Goal: Transaction & Acquisition: Purchase product/service

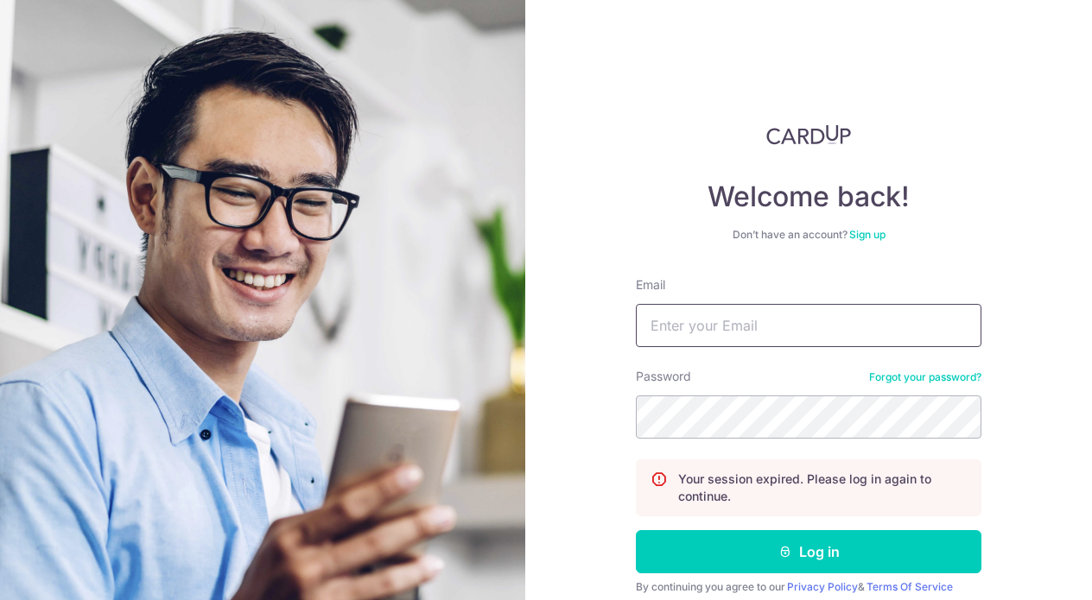
type input "[EMAIL_ADDRESS][DOMAIN_NAME]"
click at [808, 552] on button "Log in" at bounding box center [808, 551] width 345 height 43
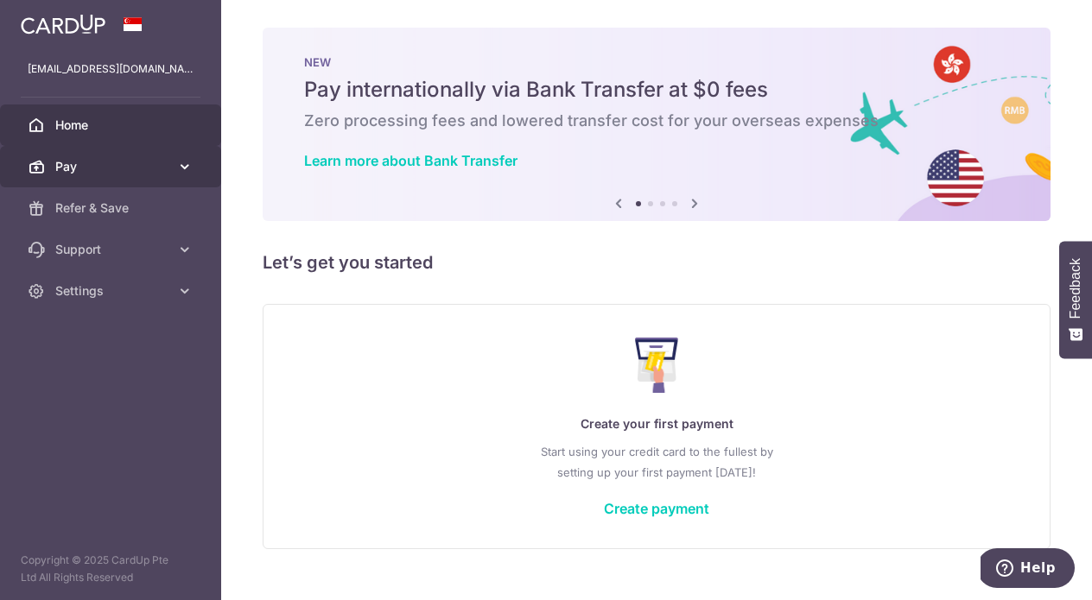
click at [129, 161] on span "Pay" at bounding box center [112, 166] width 114 height 17
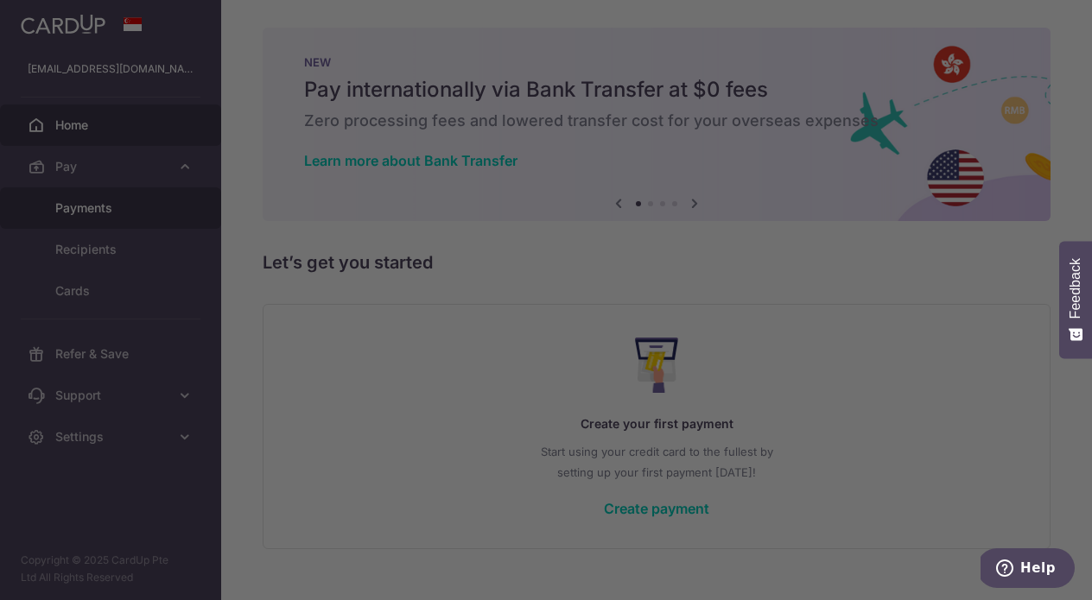
click at [125, 211] on div at bounding box center [551, 303] width 1103 height 606
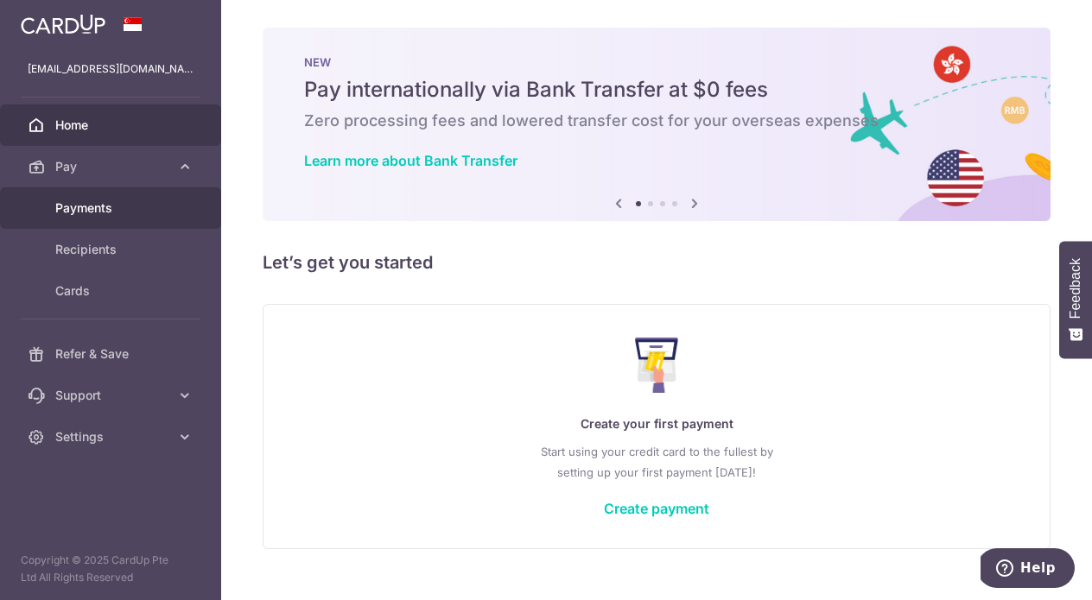
click at [97, 219] on link "Payments" at bounding box center [110, 207] width 221 height 41
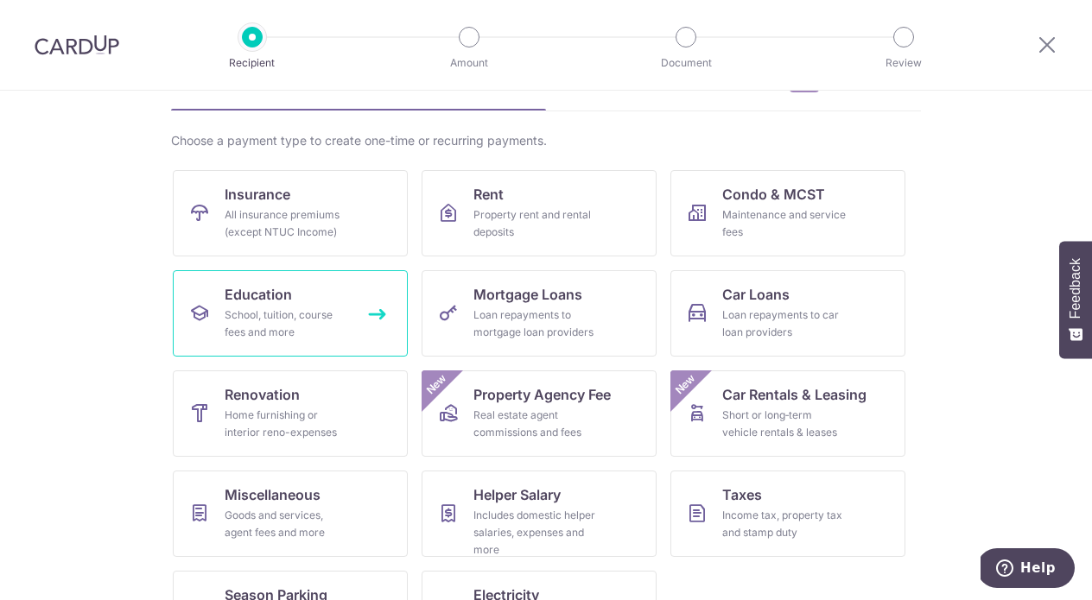
scroll to position [103, 0]
click at [294, 414] on div "Home furnishing or interior reno-expenses" at bounding box center [287, 423] width 124 height 35
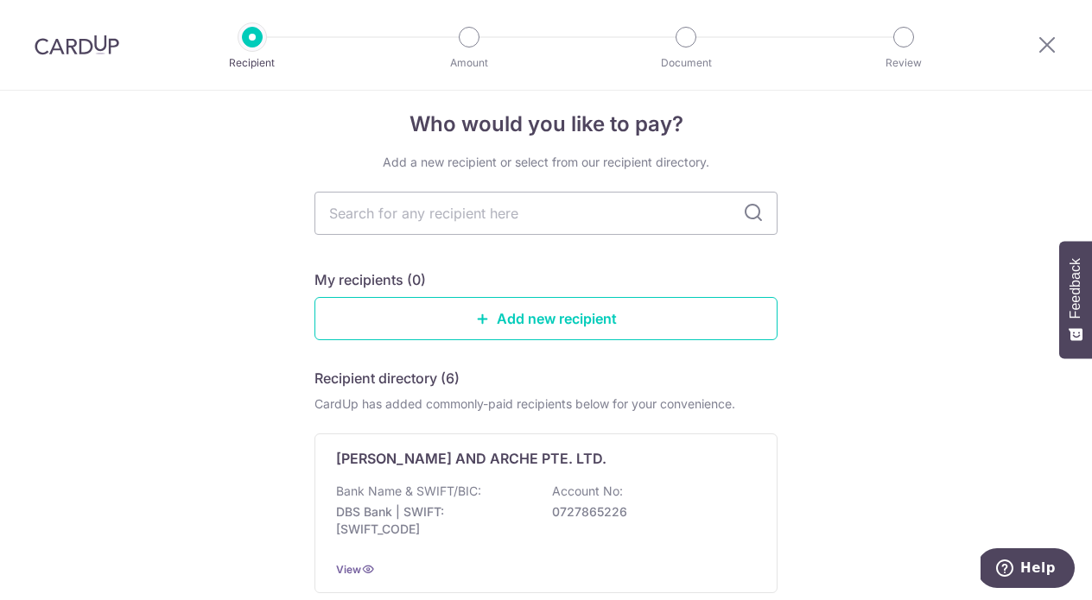
scroll to position [9, 0]
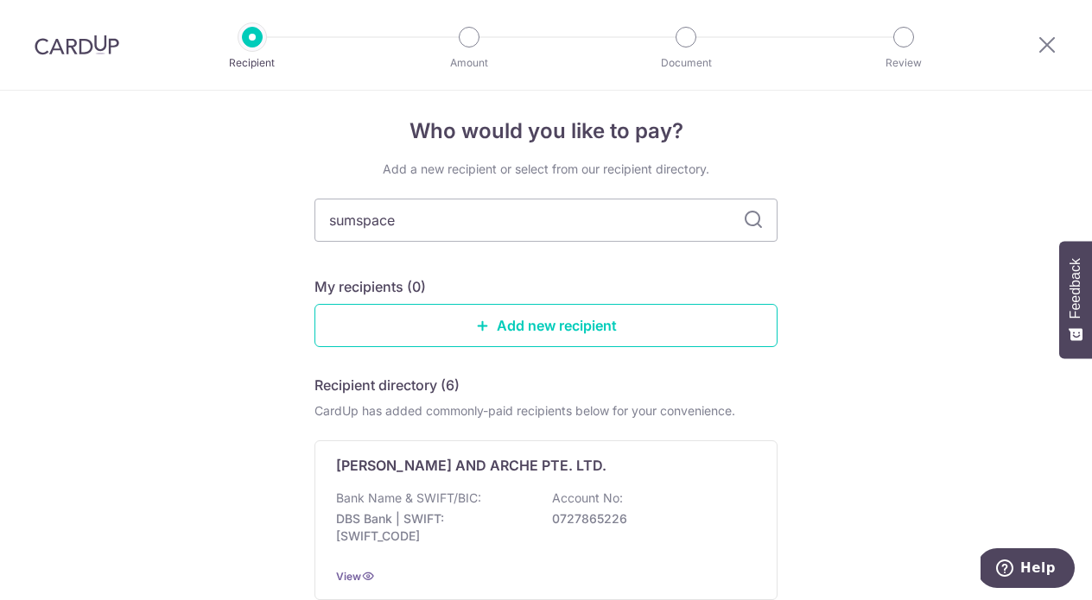
type input "sumspace"
click at [751, 219] on icon at bounding box center [753, 220] width 21 height 21
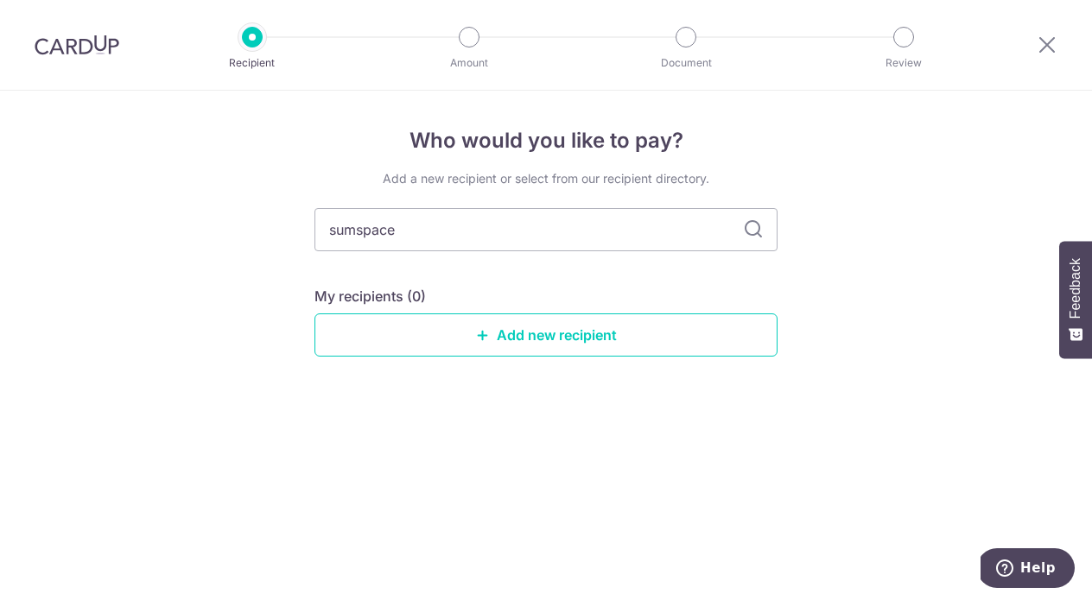
drag, startPoint x: 572, startPoint y: 225, endPoint x: 227, endPoint y: 205, distance: 345.2
click at [227, 205] on div "Who would you like to pay? Add a new recipient or select from our recipient dir…" at bounding box center [546, 346] width 1092 height 510
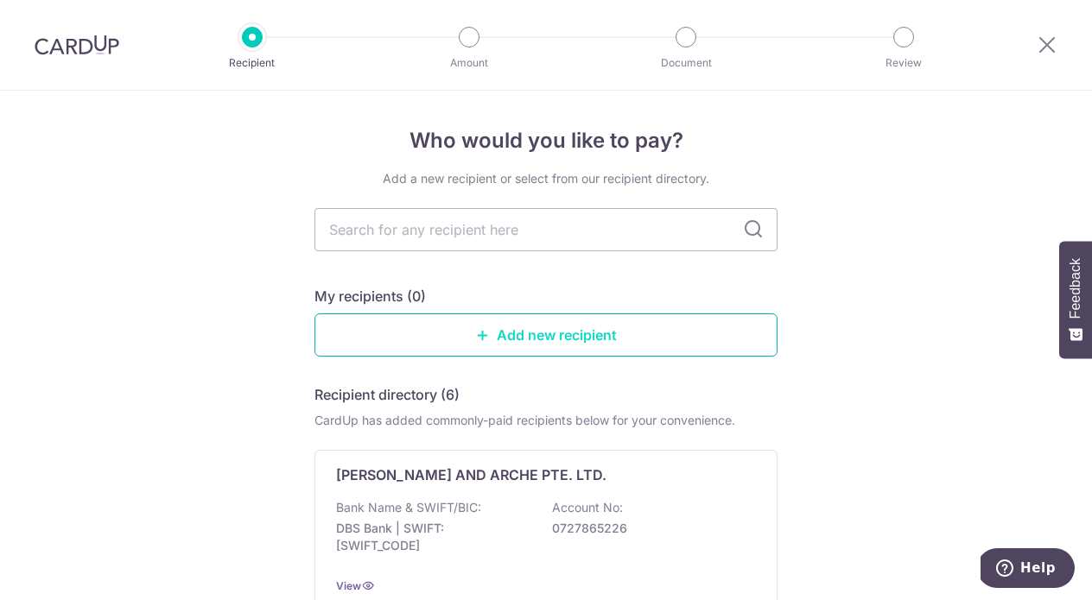
click at [564, 334] on link "Add new recipient" at bounding box center [545, 334] width 463 height 43
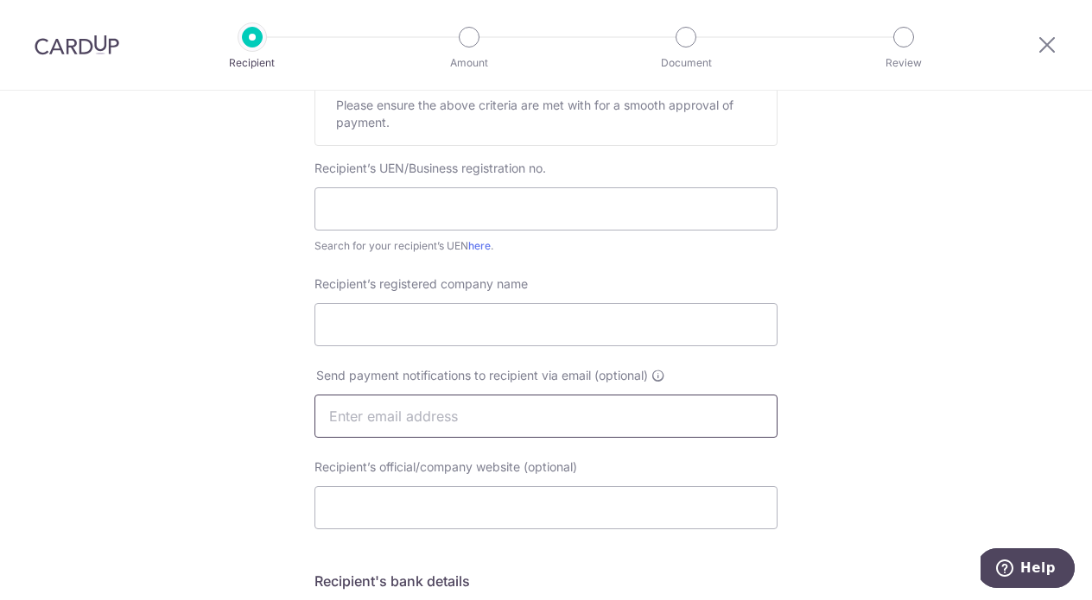
scroll to position [308, 0]
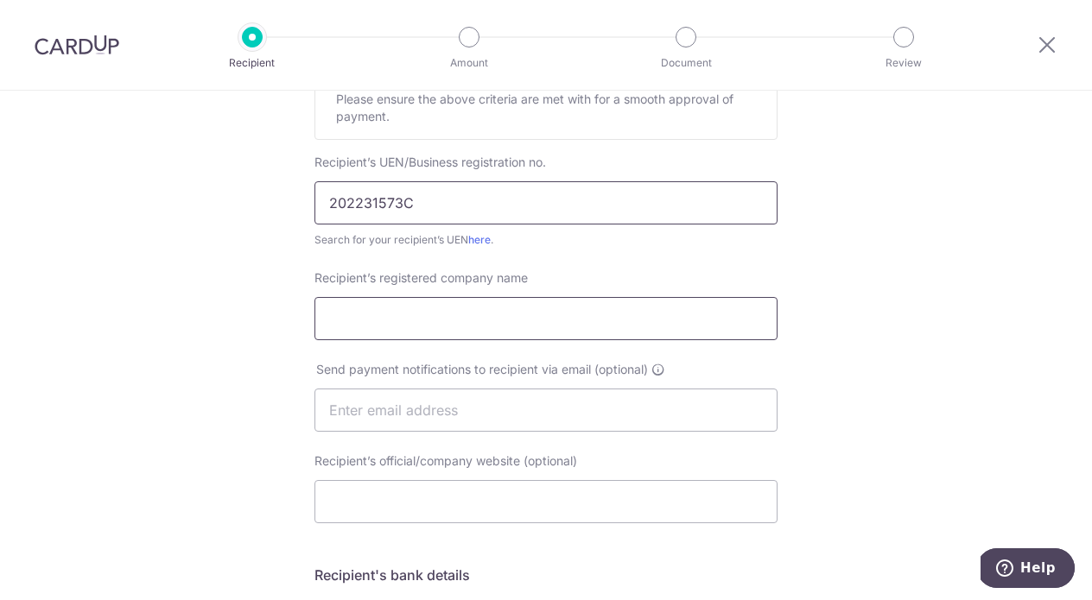
type input "202231573C"
type input "HALF FULL STUDIO PTE LTD"
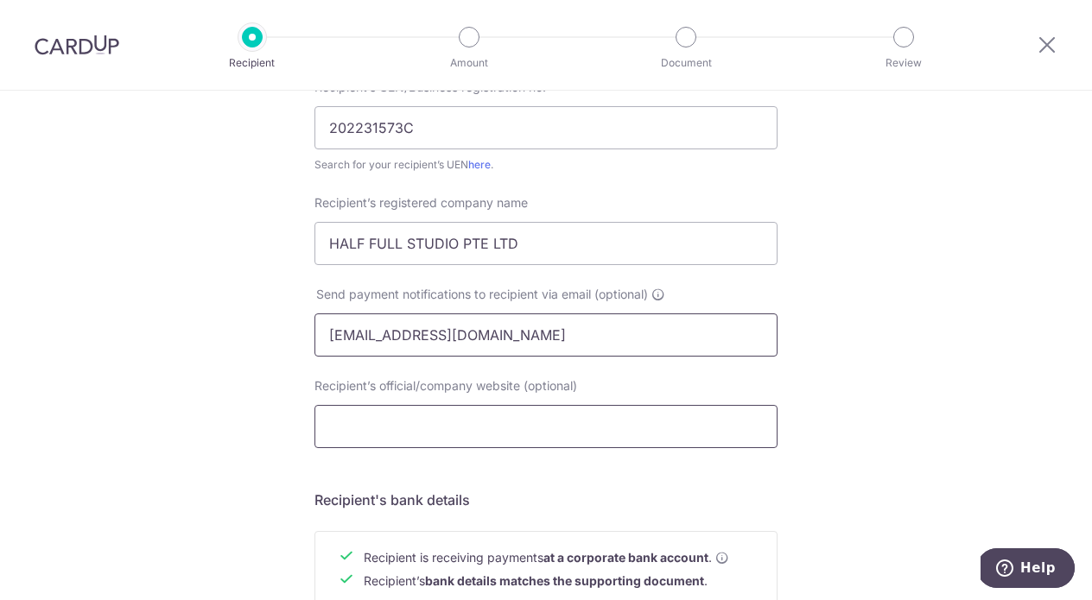
type input "accounts@halffull.sg"
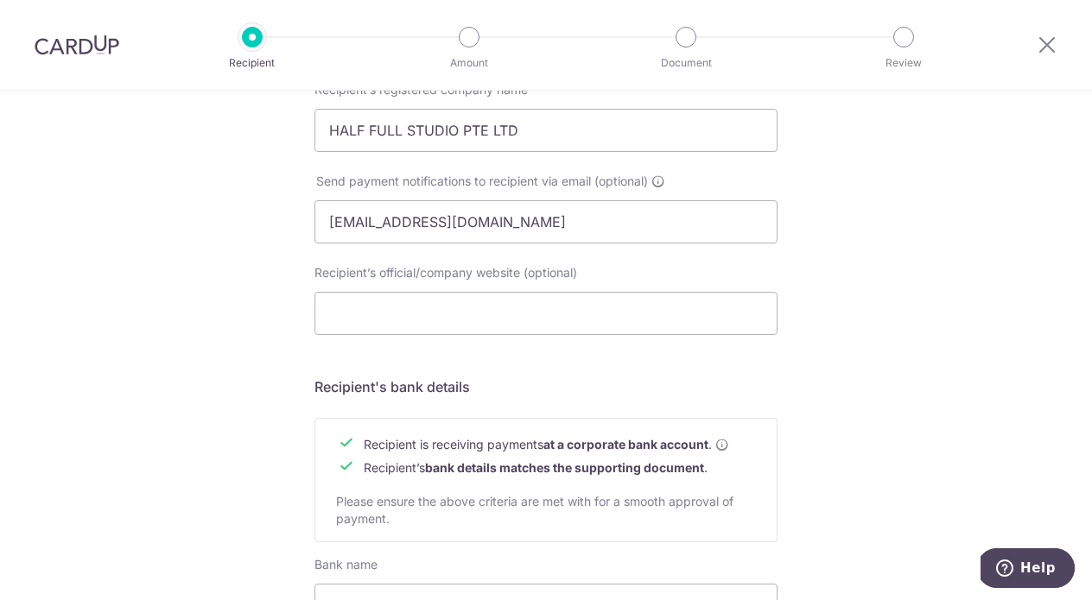
click at [494, 396] on h5 "Recipient's bank details" at bounding box center [545, 387] width 463 height 21
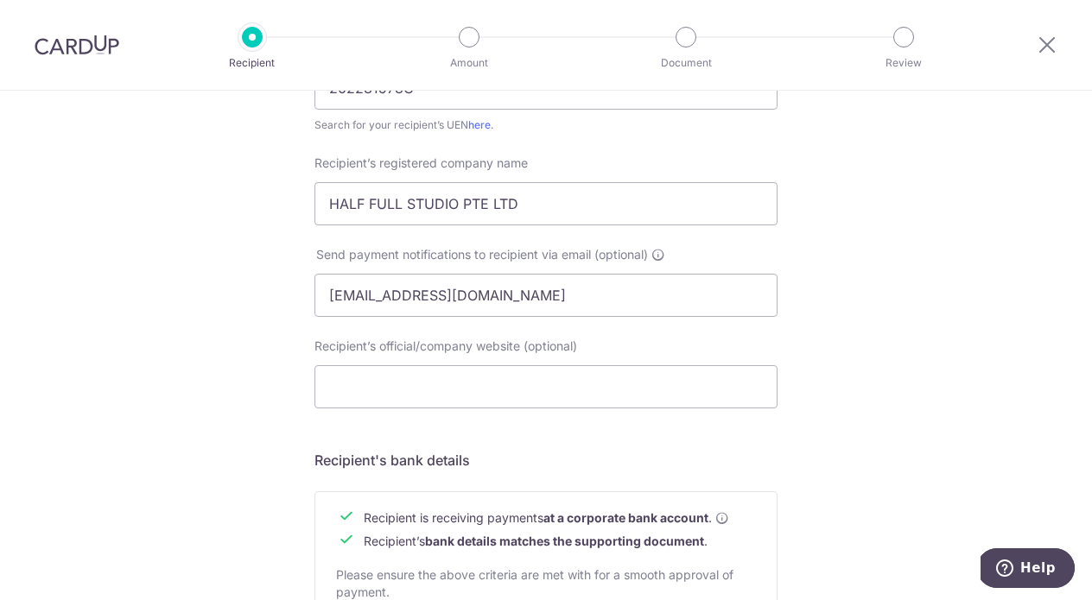
scroll to position [402, 0]
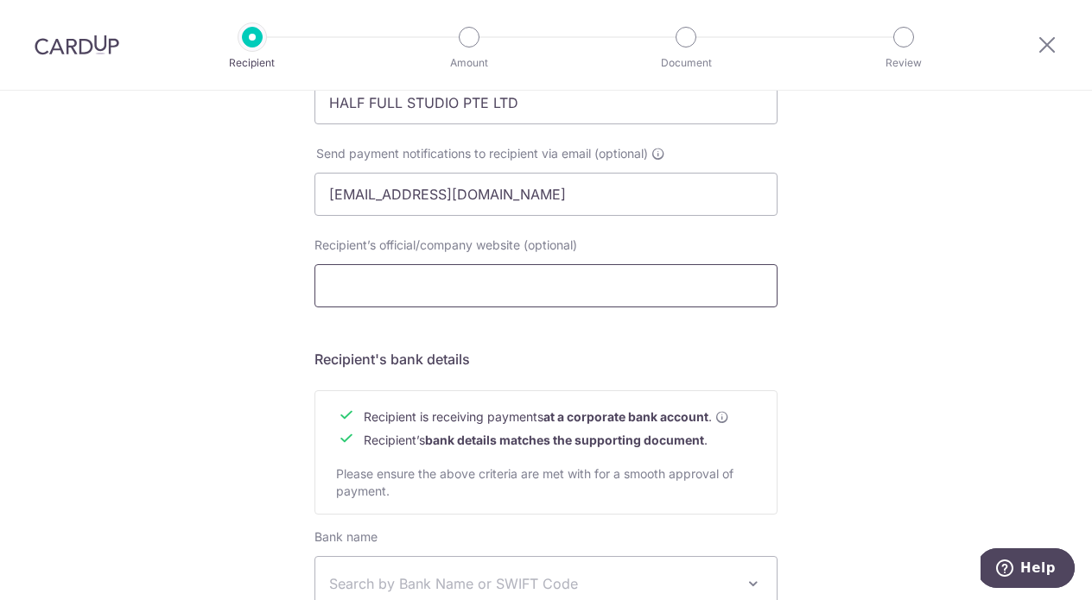
click at [637, 293] on input "Recipient’s official/company website (optional)" at bounding box center [545, 285] width 463 height 43
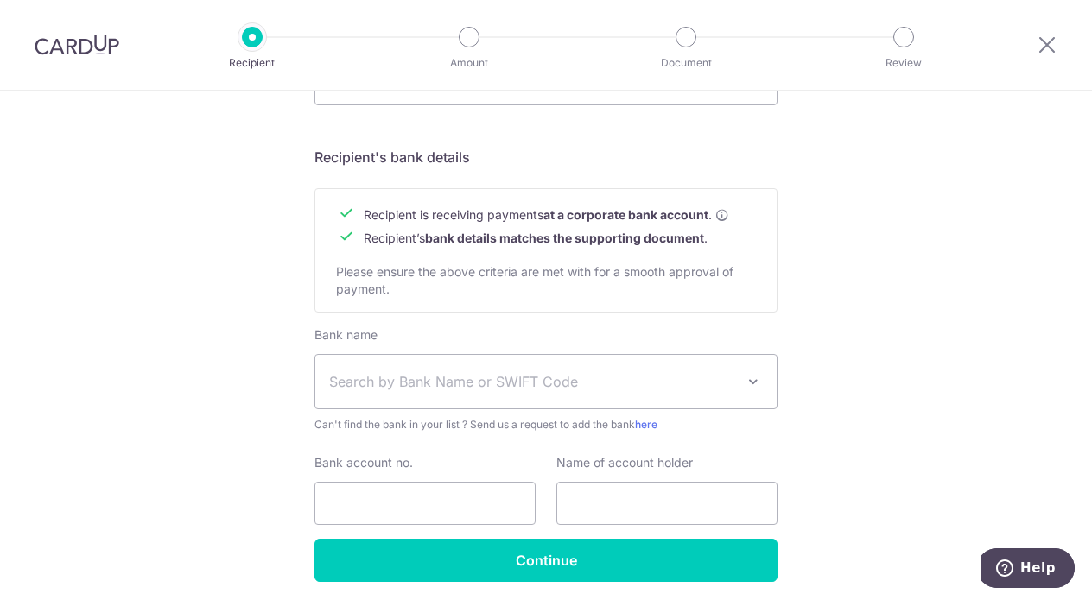
click at [545, 377] on span "Search by Bank Name or SWIFT Code" at bounding box center [532, 381] width 406 height 21
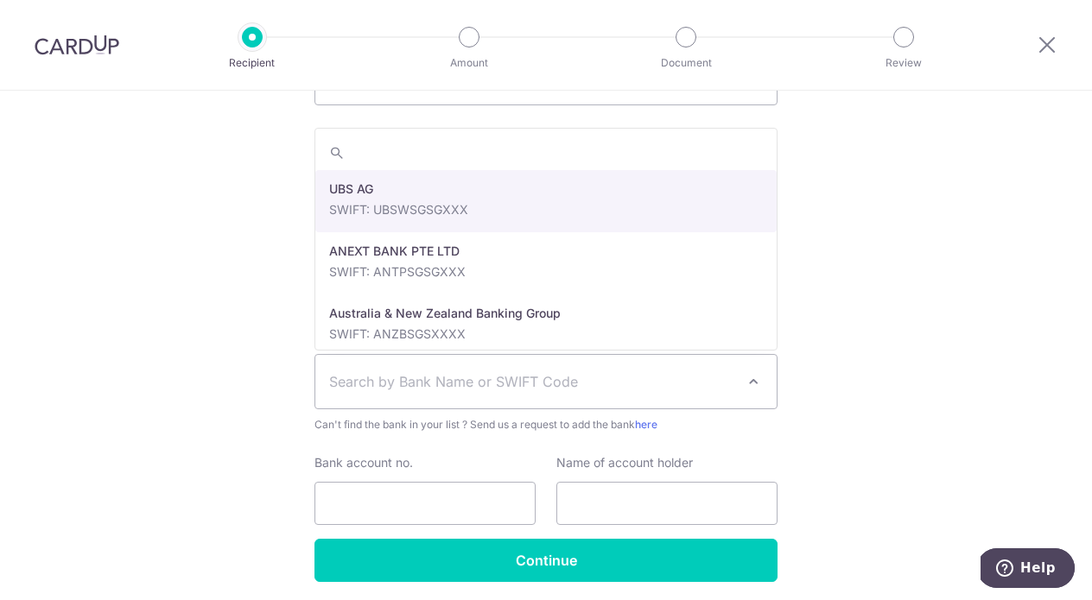
click at [213, 322] on div "Who would you like to pay? Your recipient does not need a CardUp account to rec…" at bounding box center [546, 13] width 1092 height 1299
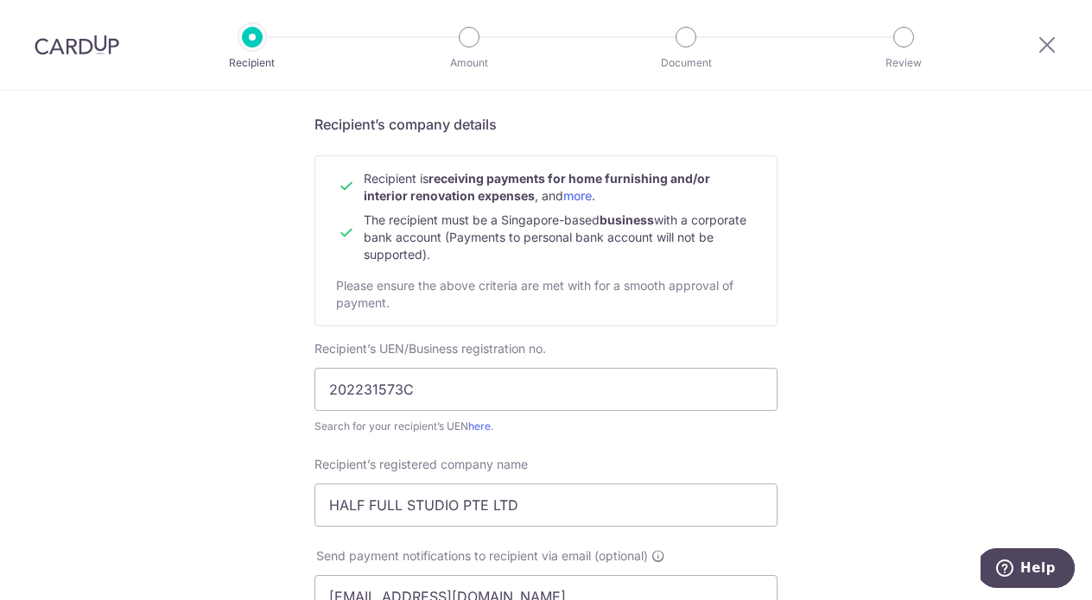
scroll to position [141, 0]
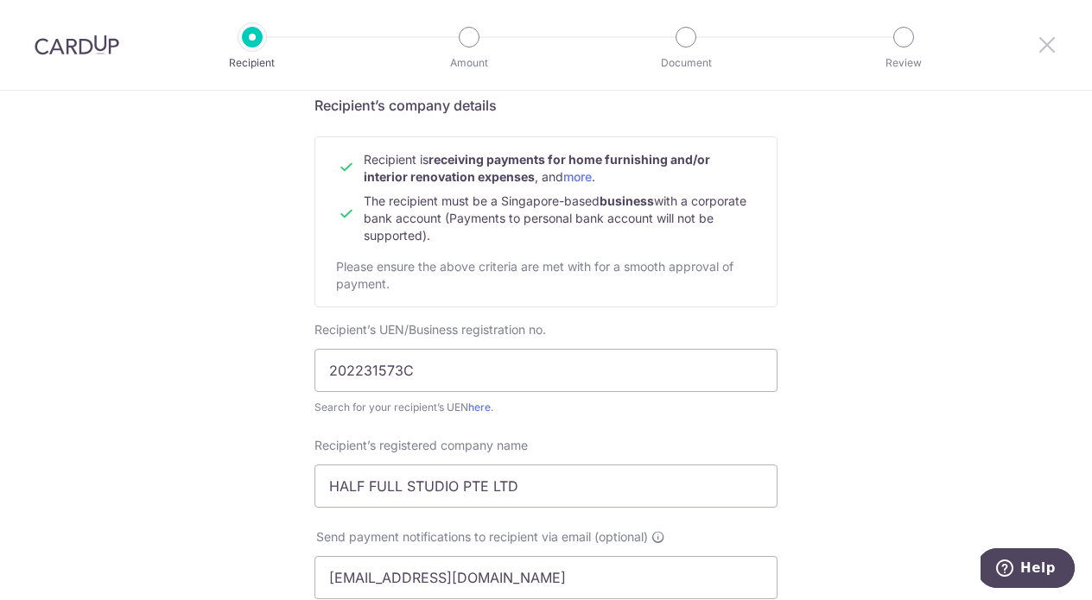
click at [1049, 45] on icon at bounding box center [1046, 45] width 21 height 22
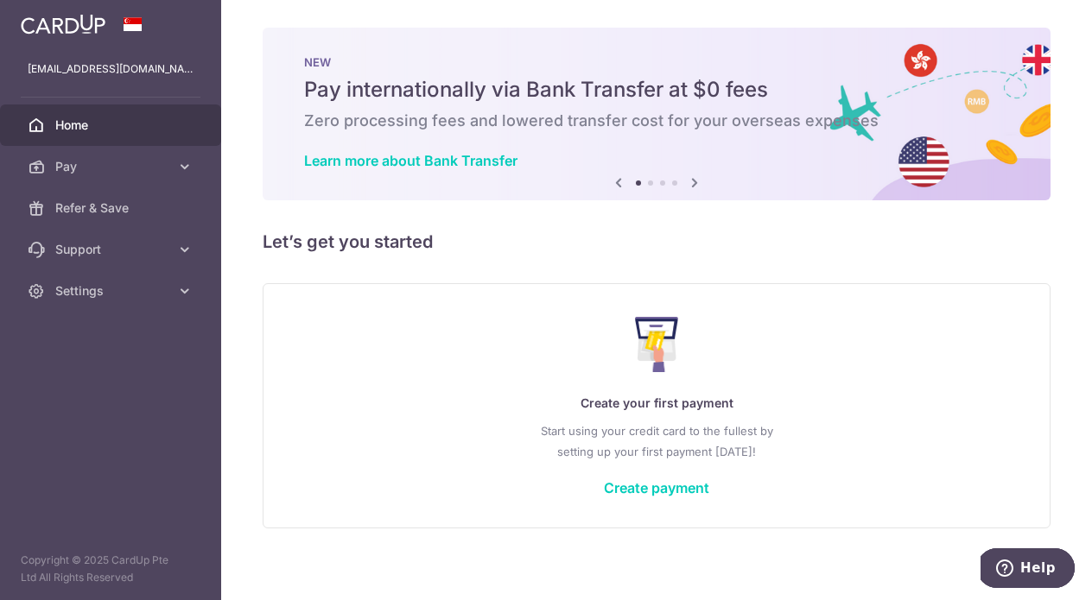
click at [48, 41] on div at bounding box center [110, 24] width 221 height 48
click at [96, 206] on span "Refer & Save" at bounding box center [112, 207] width 114 height 17
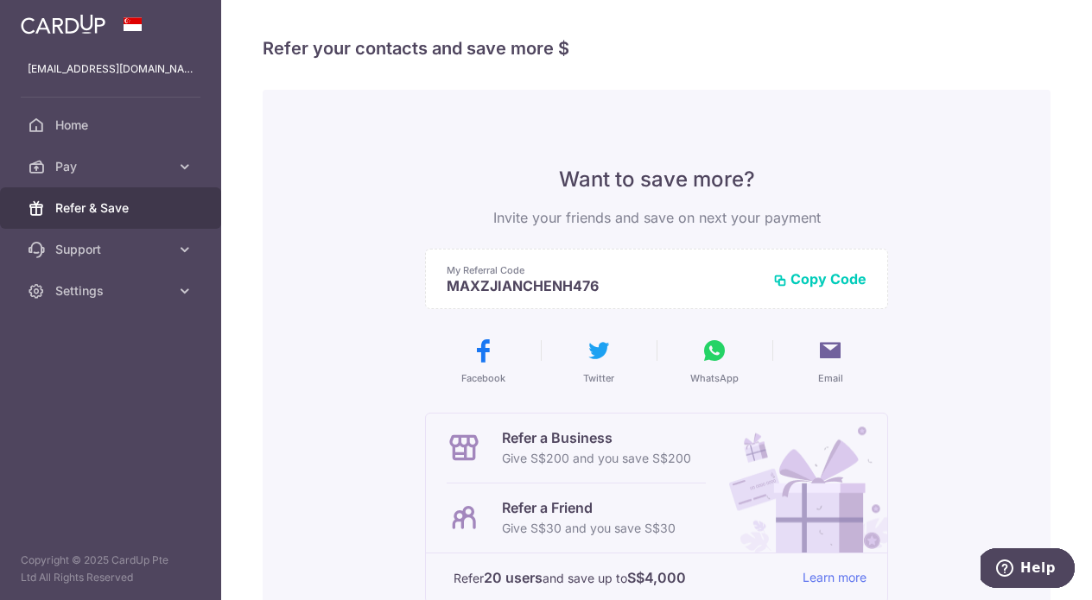
scroll to position [18, 0]
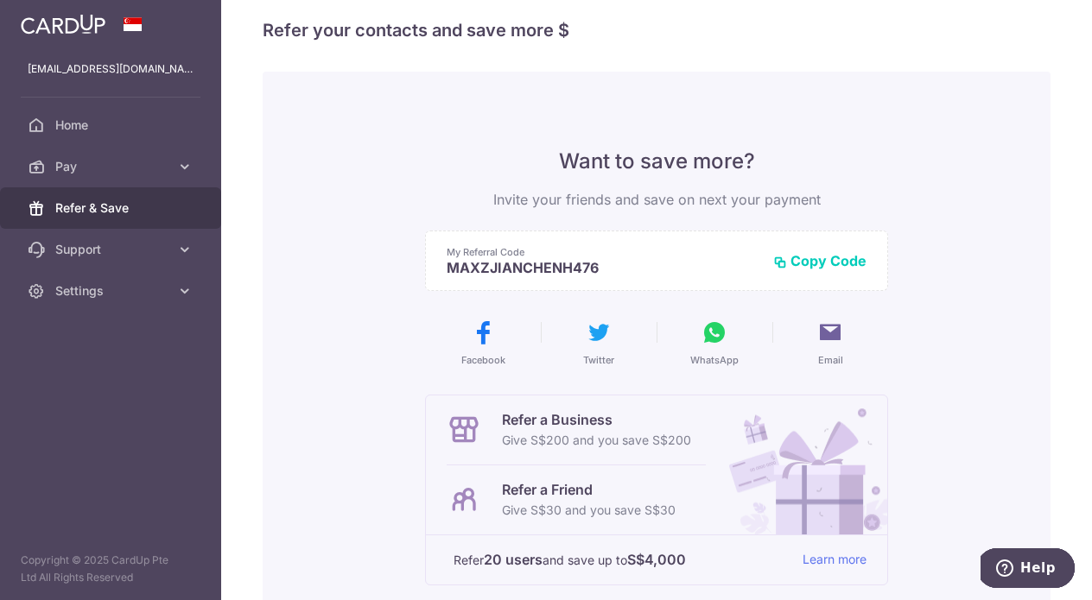
click at [822, 269] on button "Copy Code" at bounding box center [819, 260] width 93 height 17
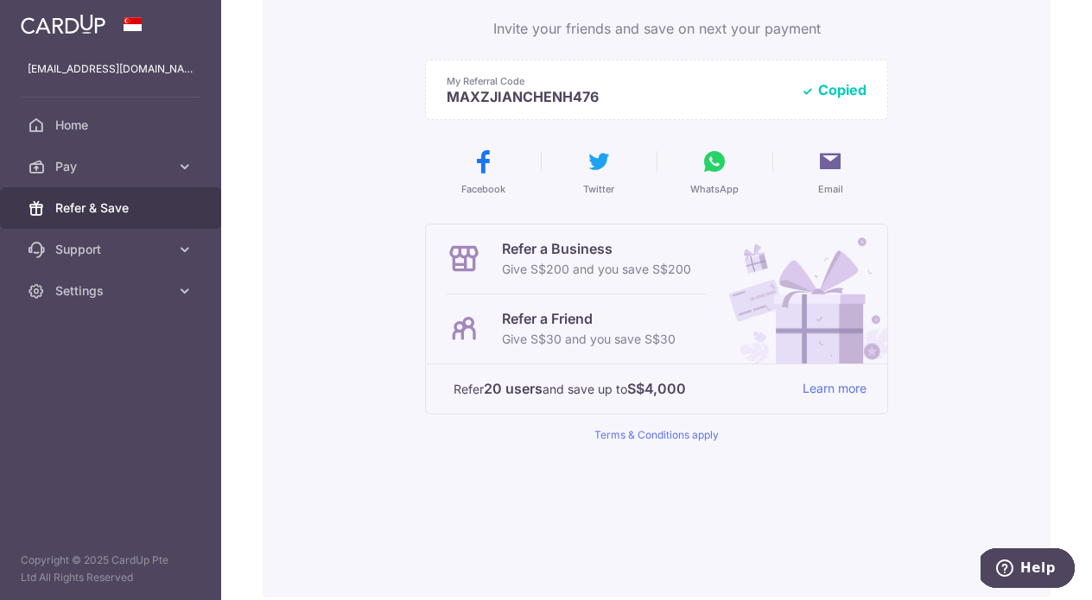
scroll to position [190, 0]
click at [554, 325] on p "Refer a Friend" at bounding box center [589, 317] width 174 height 21
click at [475, 327] on icon at bounding box center [463, 328] width 35 height 35
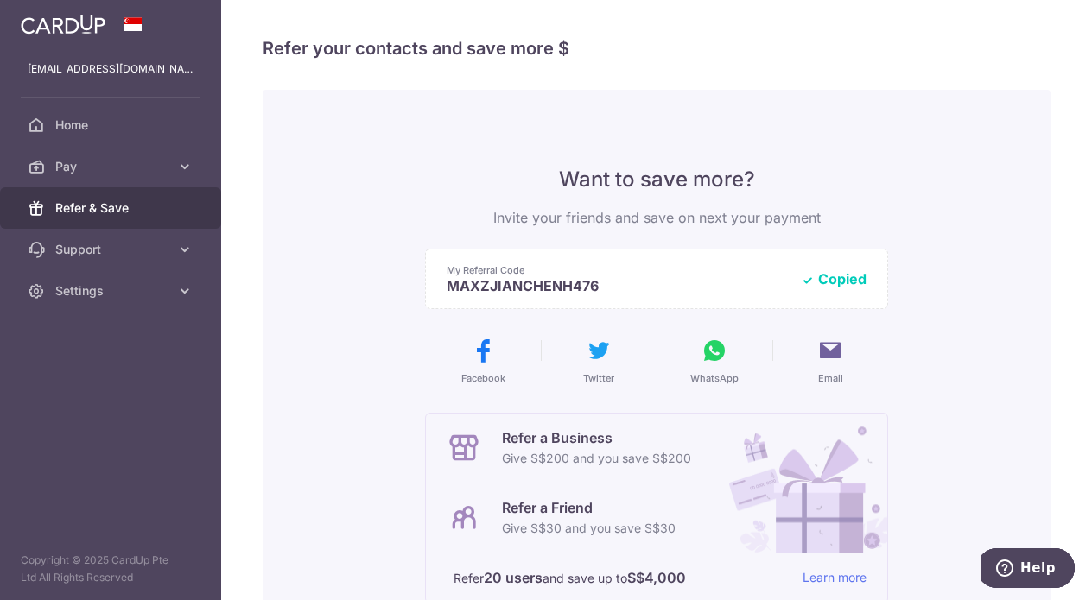
scroll to position [0, 0]
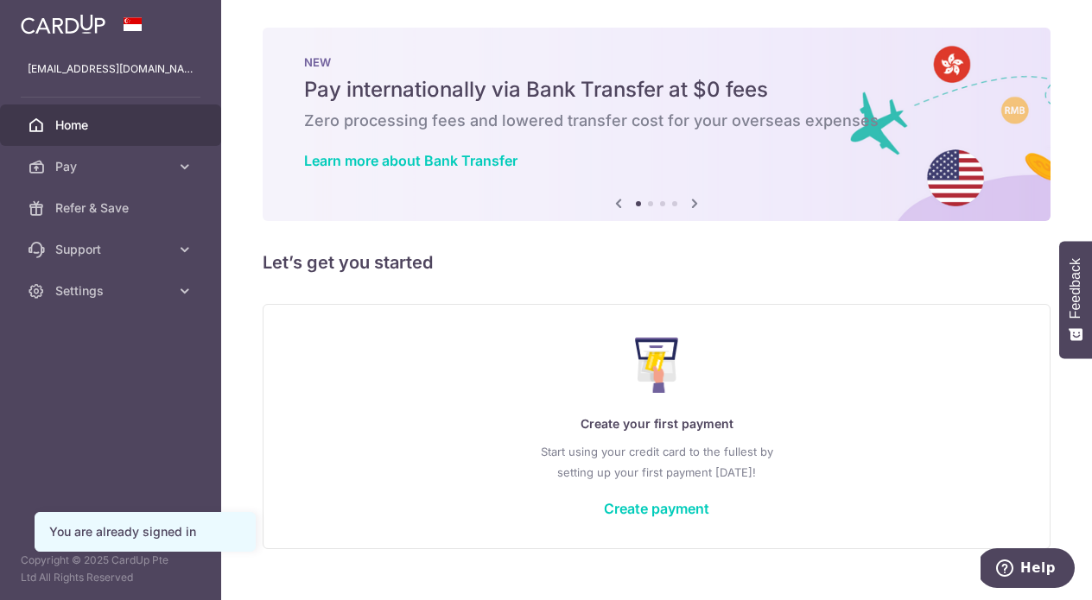
click at [79, 79] on div "[EMAIL_ADDRESS][DOMAIN_NAME] [EMAIL_ADDRESS][DOMAIN_NAME]" at bounding box center [110, 68] width 221 height 41
click at [81, 63] on p "[EMAIL_ADDRESS][DOMAIN_NAME]" at bounding box center [111, 68] width 166 height 17
click at [76, 13] on link at bounding box center [63, 22] width 98 height 31
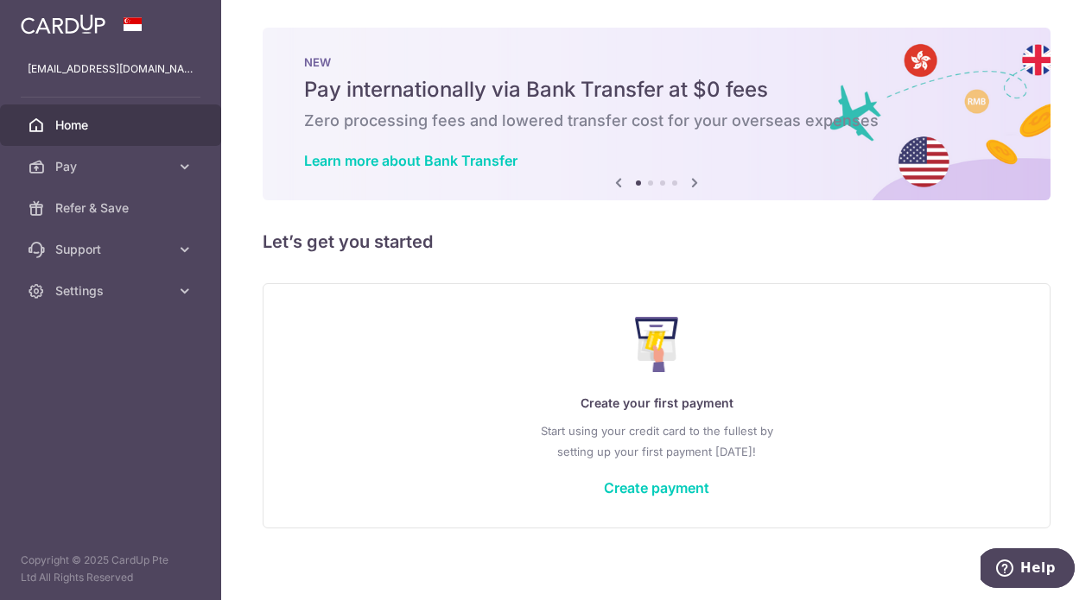
click at [92, 66] on p "[EMAIL_ADDRESS][DOMAIN_NAME]" at bounding box center [111, 68] width 166 height 17
click at [90, 298] on span "Settings" at bounding box center [112, 290] width 114 height 17
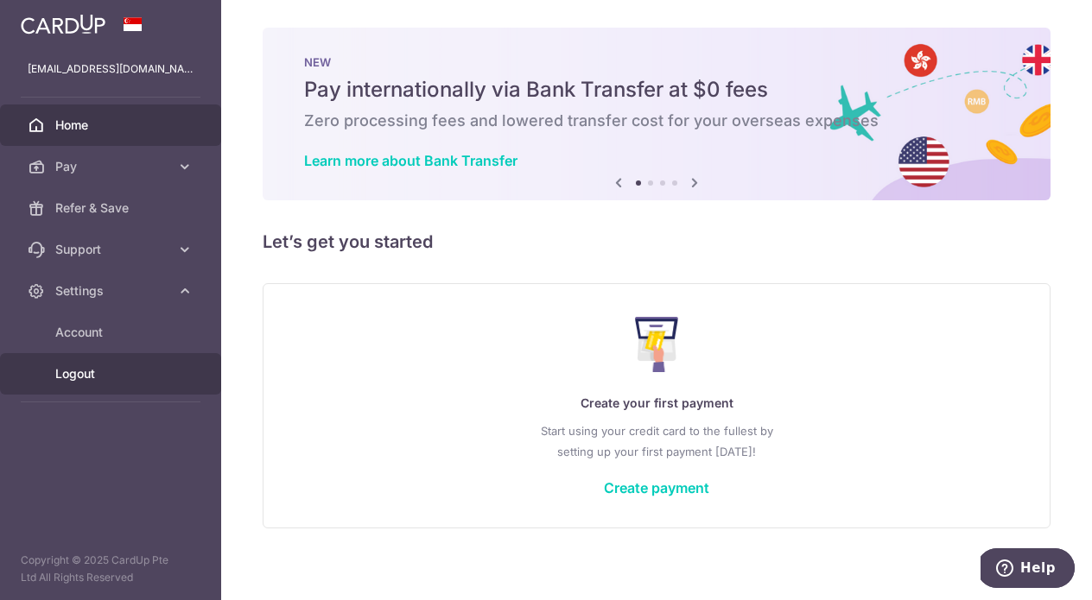
click at [76, 373] on span "Logout" at bounding box center [112, 373] width 114 height 17
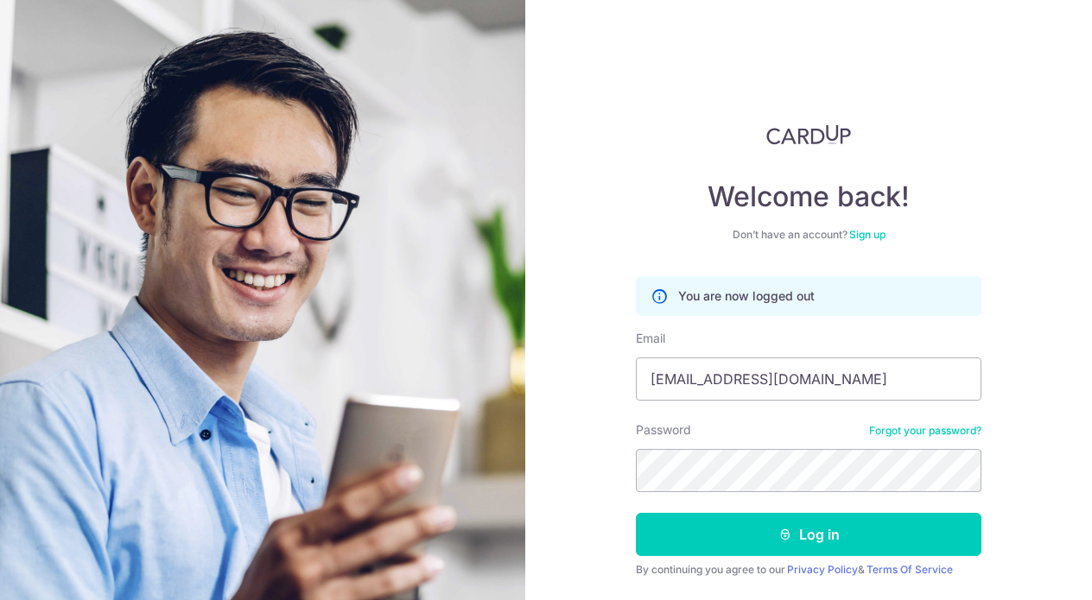
type input "[EMAIL_ADDRESS][DOMAIN_NAME]"
click at [808, 535] on button "Log in" at bounding box center [808, 534] width 345 height 43
